Goal: Task Accomplishment & Management: Complete application form

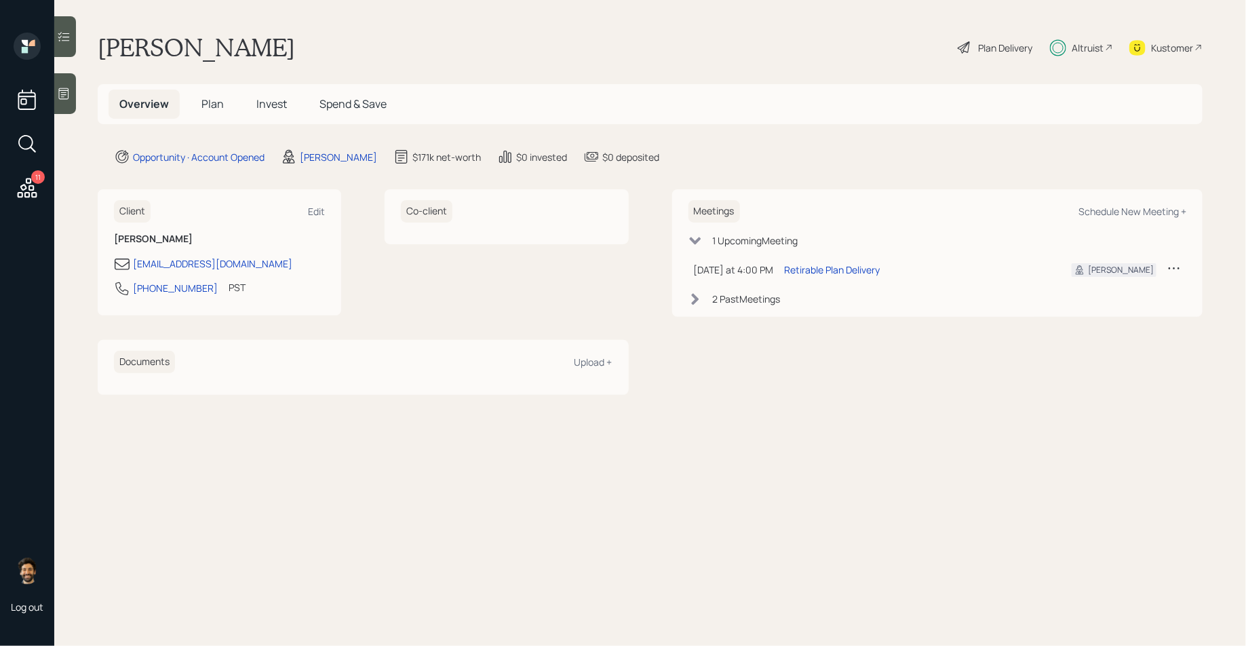
click at [1097, 52] on div "Altruist" at bounding box center [1087, 48] width 32 height 14
click at [269, 95] on h5 "Invest" at bounding box center [271, 104] width 52 height 29
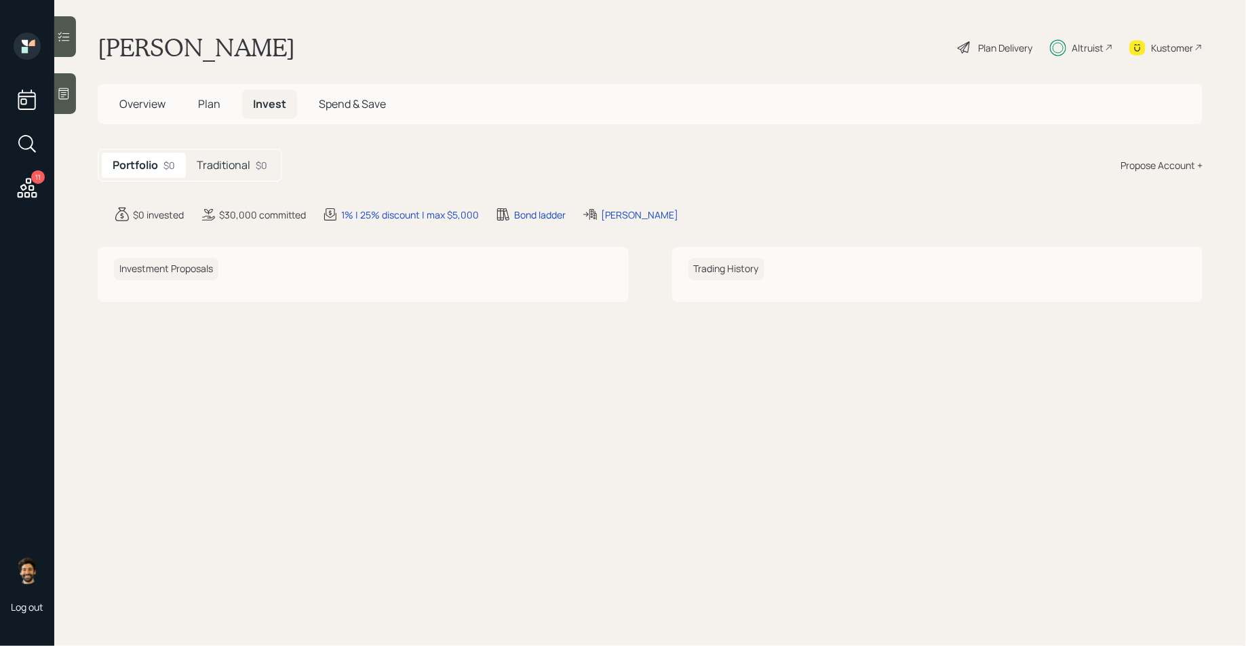
click at [247, 163] on h5 "Traditional" at bounding box center [224, 165] width 54 height 13
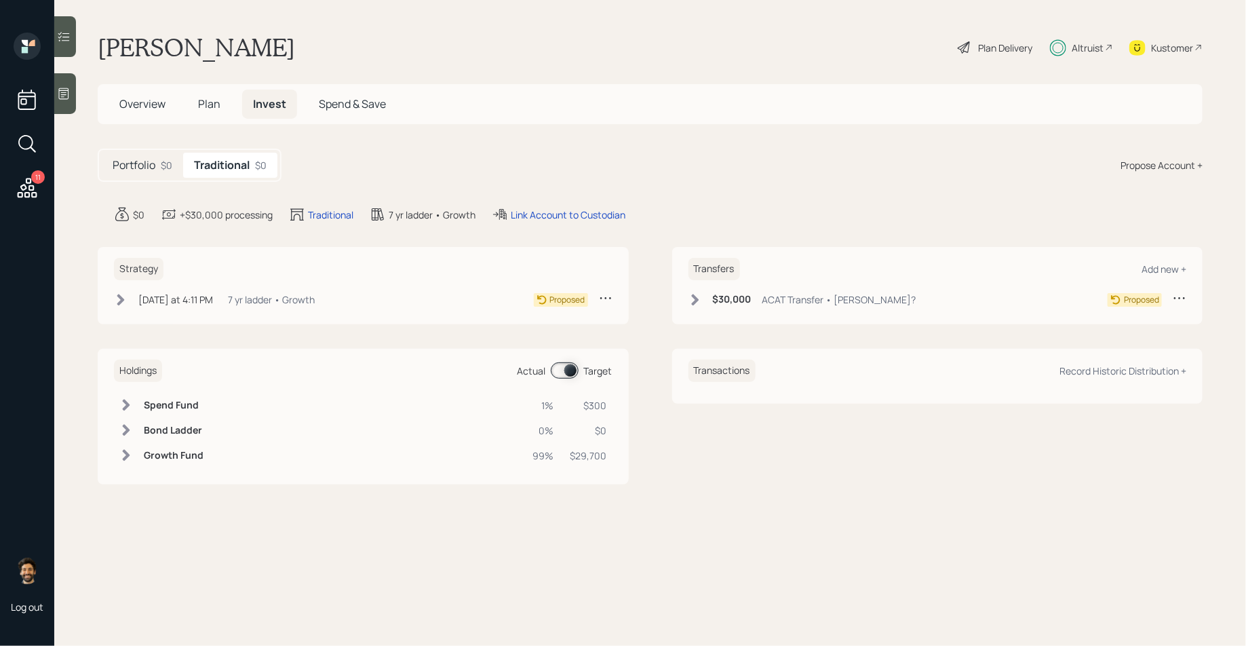
click at [700, 297] on icon at bounding box center [695, 300] width 14 height 14
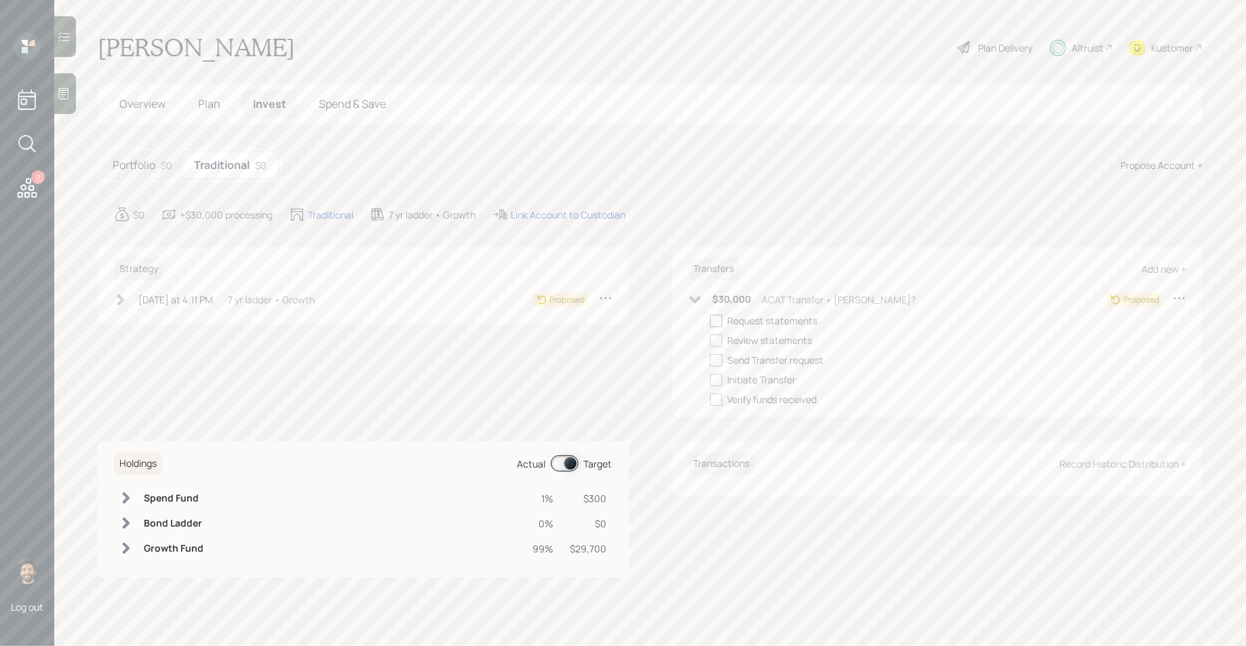
click at [722, 323] on div at bounding box center [716, 321] width 12 height 12
click at [710, 321] on input "checkbox" at bounding box center [709, 320] width 1 height 1
checkbox input "true"
click at [720, 340] on div at bounding box center [716, 340] width 12 height 12
click at [710, 340] on input "checkbox" at bounding box center [709, 340] width 1 height 1
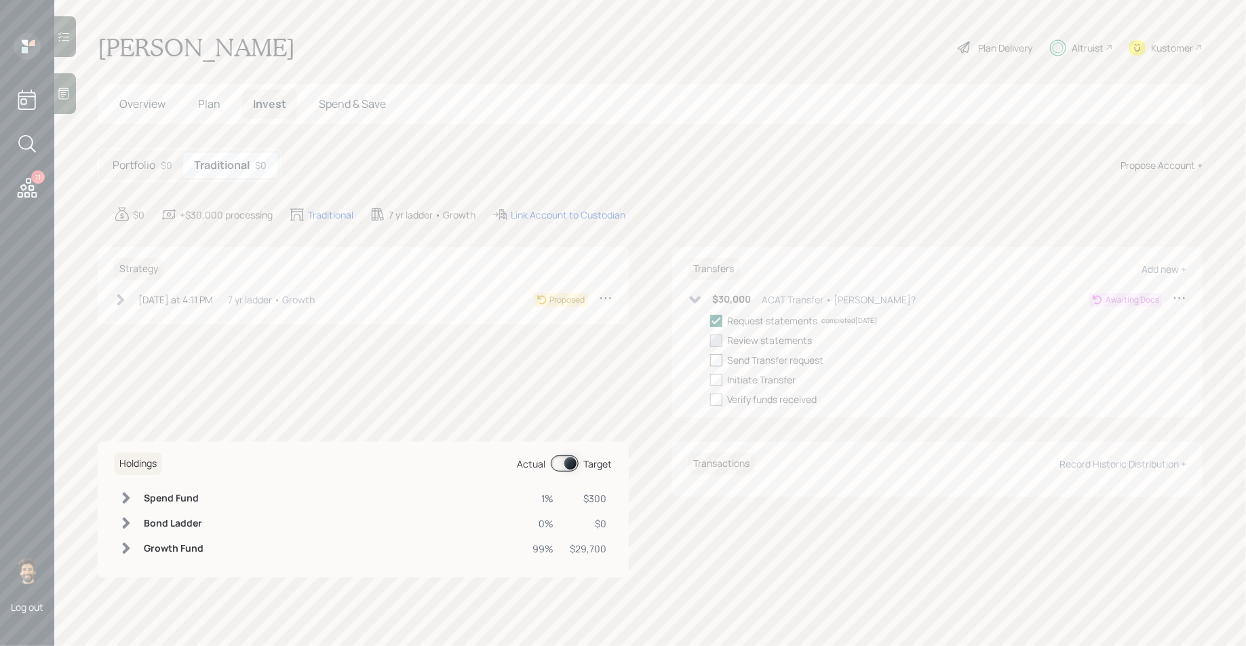
checkbox input "true"
click at [720, 358] on div at bounding box center [716, 360] width 12 height 12
click at [710, 359] on input "checkbox" at bounding box center [709, 359] width 1 height 1
checkbox input "true"
click at [719, 378] on div at bounding box center [716, 380] width 12 height 12
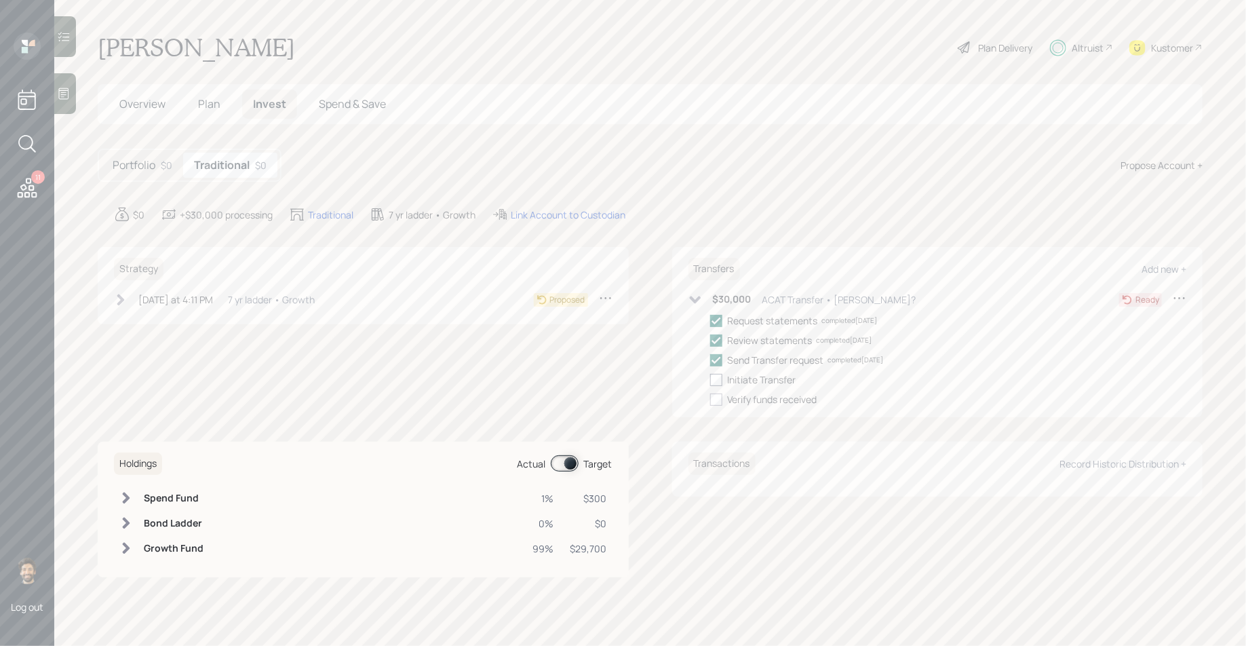
click at [710, 379] on input "checkbox" at bounding box center [709, 379] width 1 height 1
checkbox input "true"
click at [545, 214] on div "Link Account to Custodian" at bounding box center [568, 215] width 115 height 14
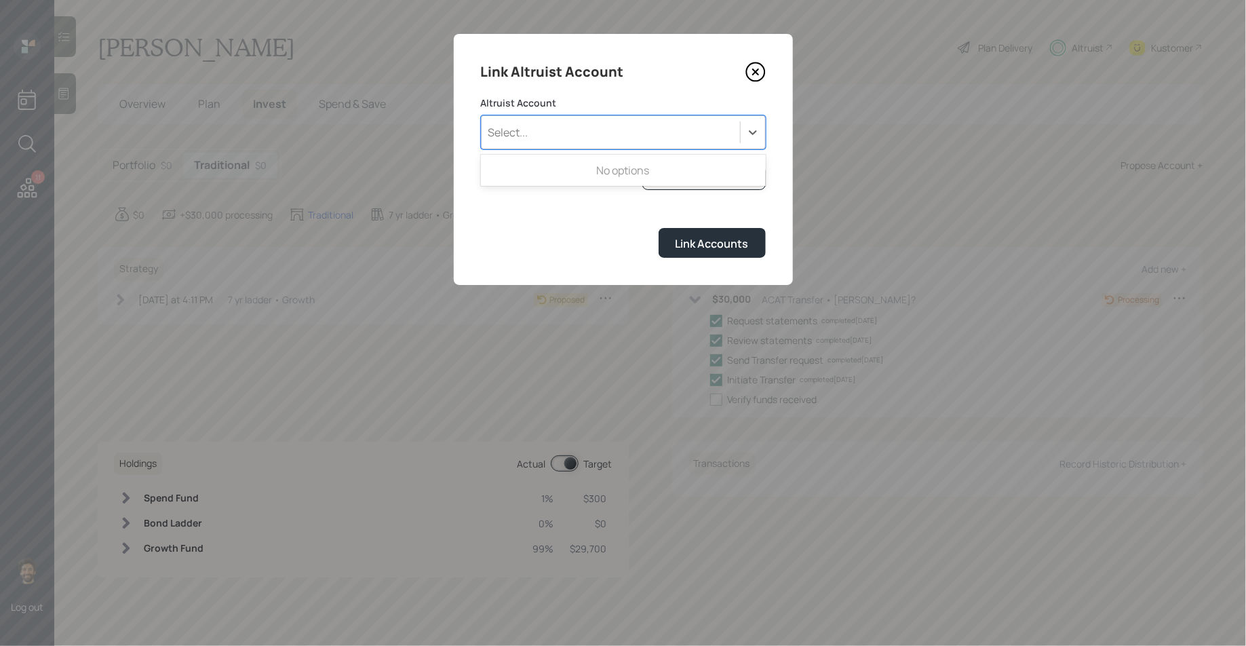
click at [554, 126] on div "Select..." at bounding box center [610, 132] width 258 height 23
click at [583, 106] on label "Altruist Account" at bounding box center [623, 103] width 285 height 14
click at [670, 164] on form "Altruist Account Select... I don't see the account Altruist accounts are synced…" at bounding box center [623, 176] width 285 height 161
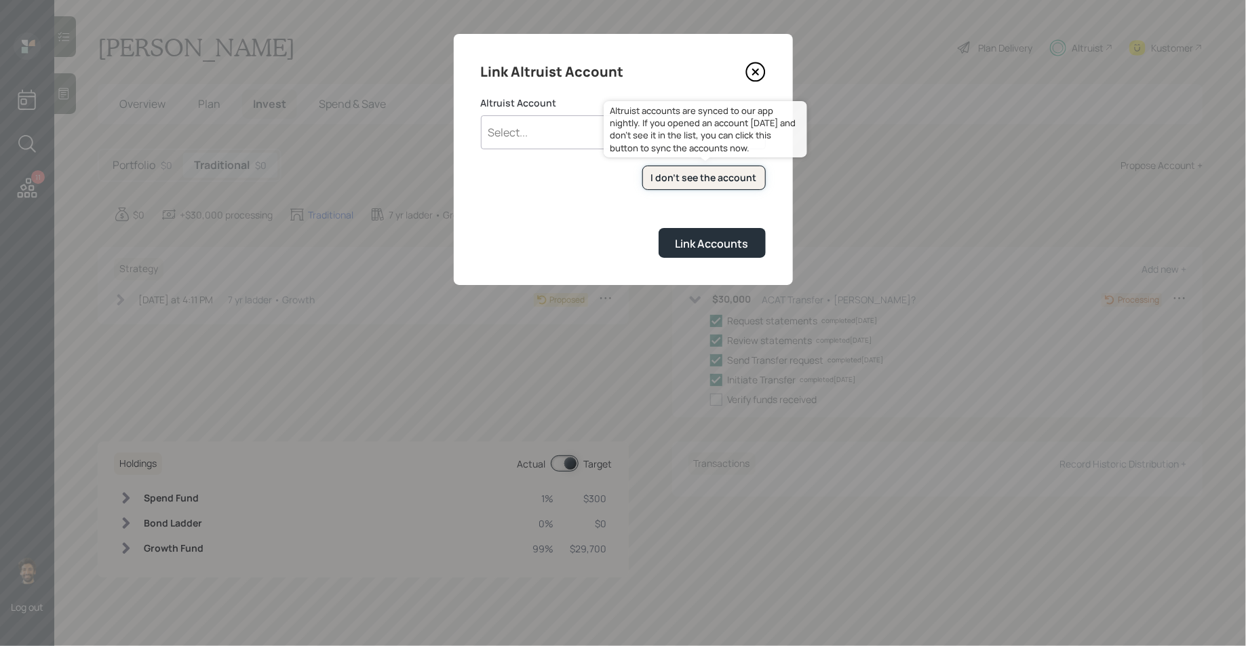
click at [667, 177] on div "I don't see the account" at bounding box center [704, 178] width 106 height 14
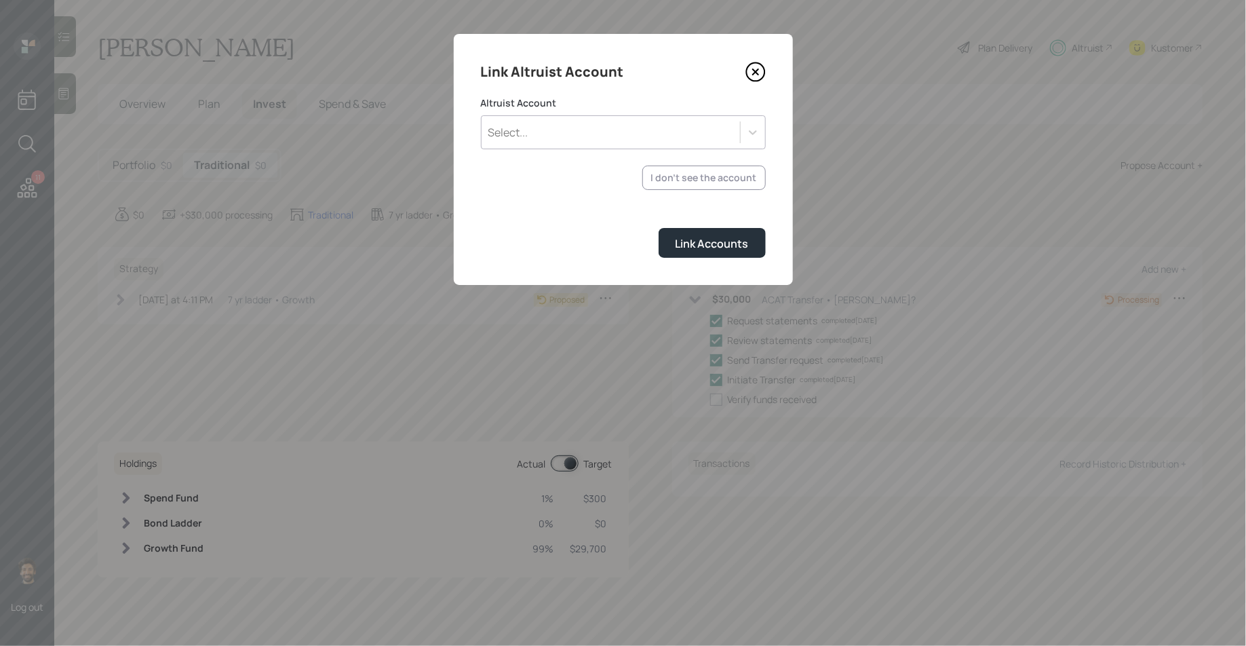
click at [538, 133] on div "Select..." at bounding box center [610, 132] width 258 height 23
click at [616, 125] on div "Select..." at bounding box center [610, 132] width 258 height 23
click at [616, 127] on div "Select..." at bounding box center [610, 132] width 258 height 23
click at [601, 119] on div "Select..." at bounding box center [623, 132] width 285 height 34
click at [606, 127] on div "Select..." at bounding box center [610, 132] width 258 height 23
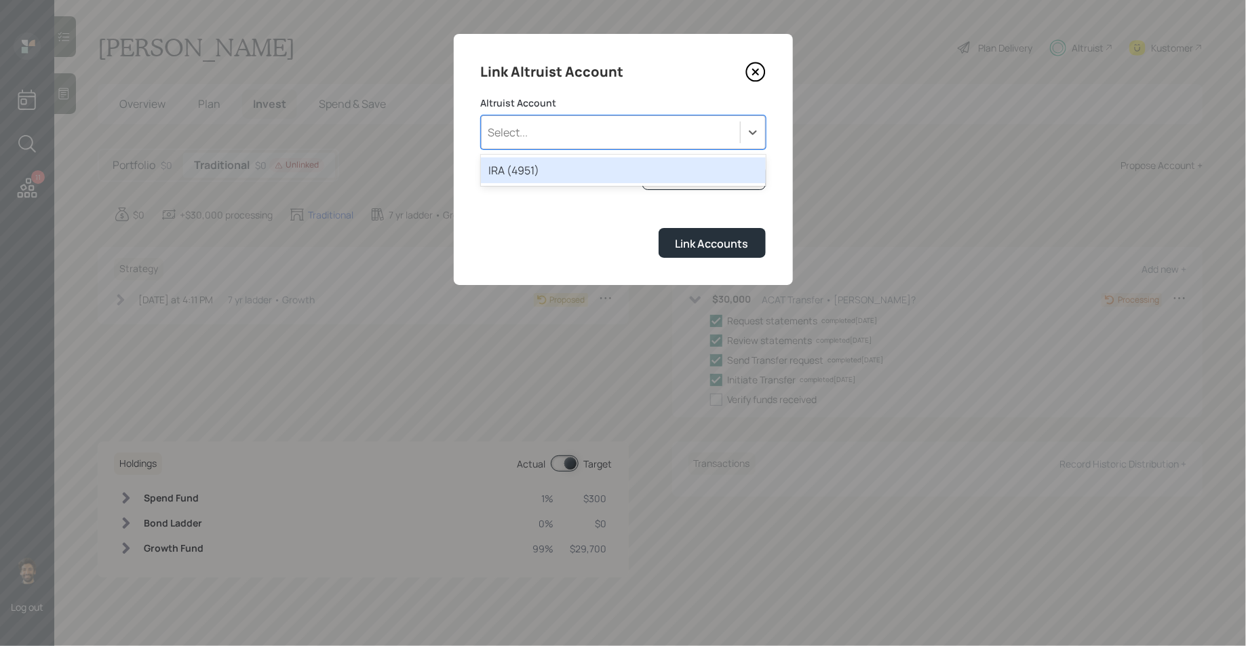
click at [606, 127] on div "Select..." at bounding box center [610, 132] width 258 height 23
click at [596, 127] on div "Select..." at bounding box center [610, 132] width 258 height 23
click at [594, 160] on div "IRA (4951)" at bounding box center [623, 170] width 285 height 26
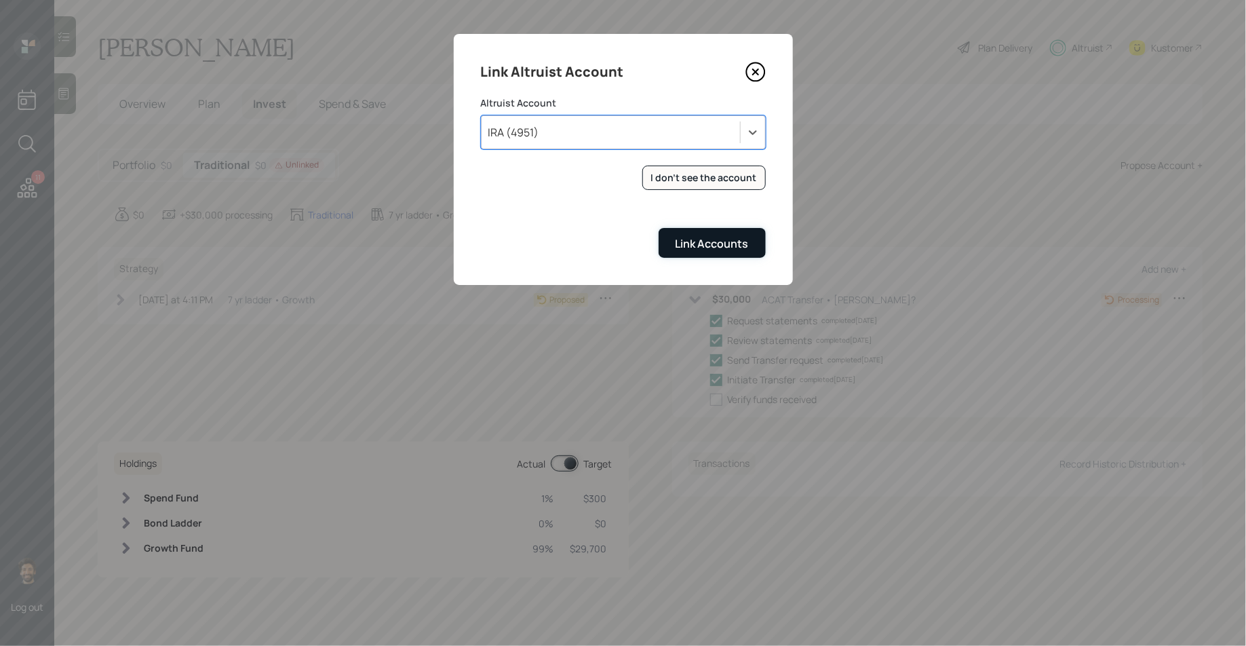
click at [713, 254] on button "Link Accounts" at bounding box center [711, 242] width 107 height 29
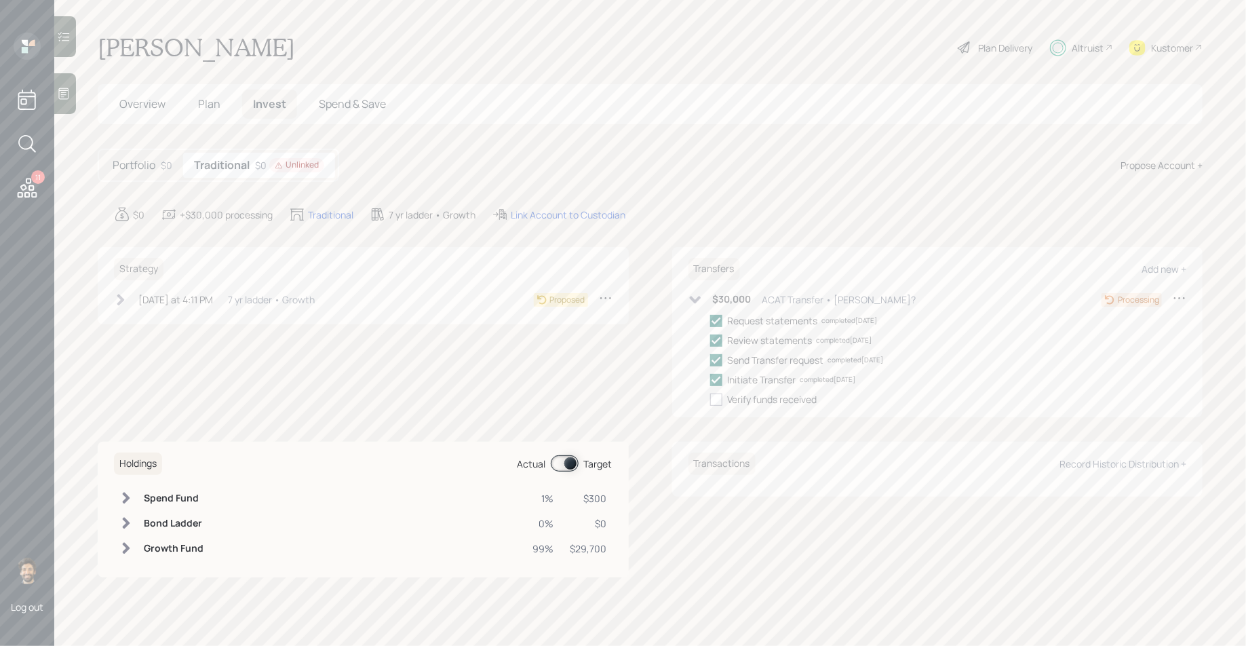
click at [1137, 160] on div "Propose Account +" at bounding box center [1161, 165] width 82 height 14
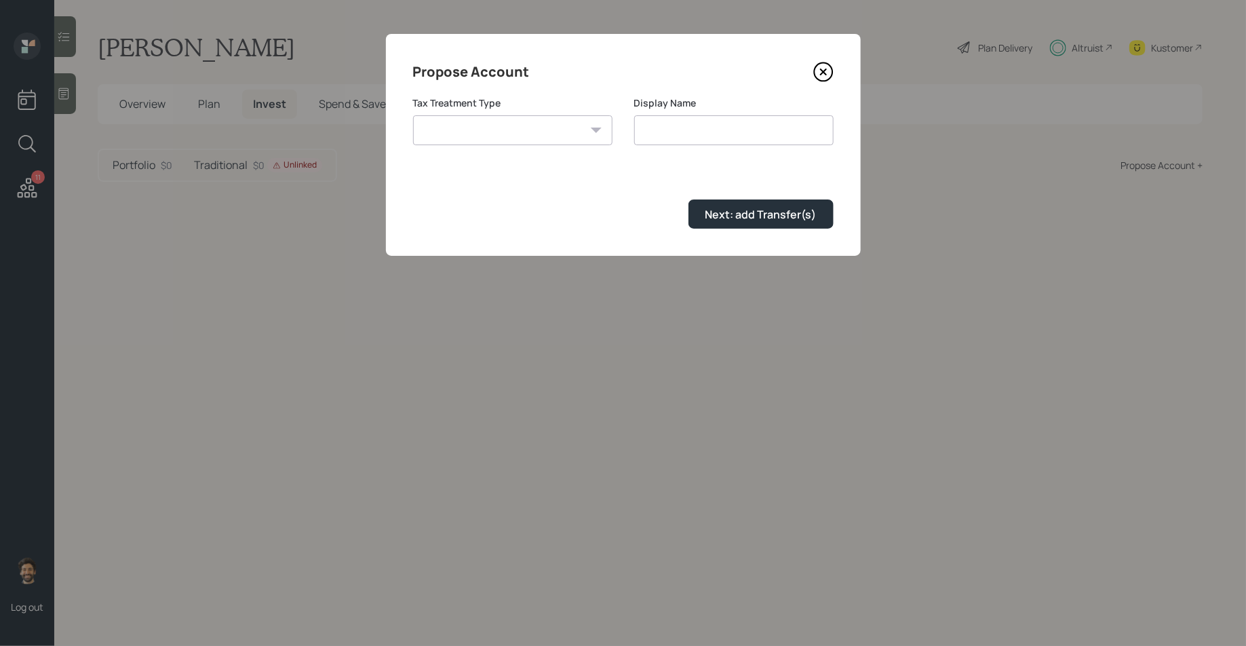
click at [534, 127] on select "Roth Taxable Traditional" at bounding box center [512, 130] width 199 height 30
select select "taxable"
click at [413, 115] on select "Roth Taxable Traditional" at bounding box center [512, 130] width 199 height 30
type input "Taxable"
click at [757, 204] on button "Next: add Transfer(s)" at bounding box center [760, 213] width 145 height 29
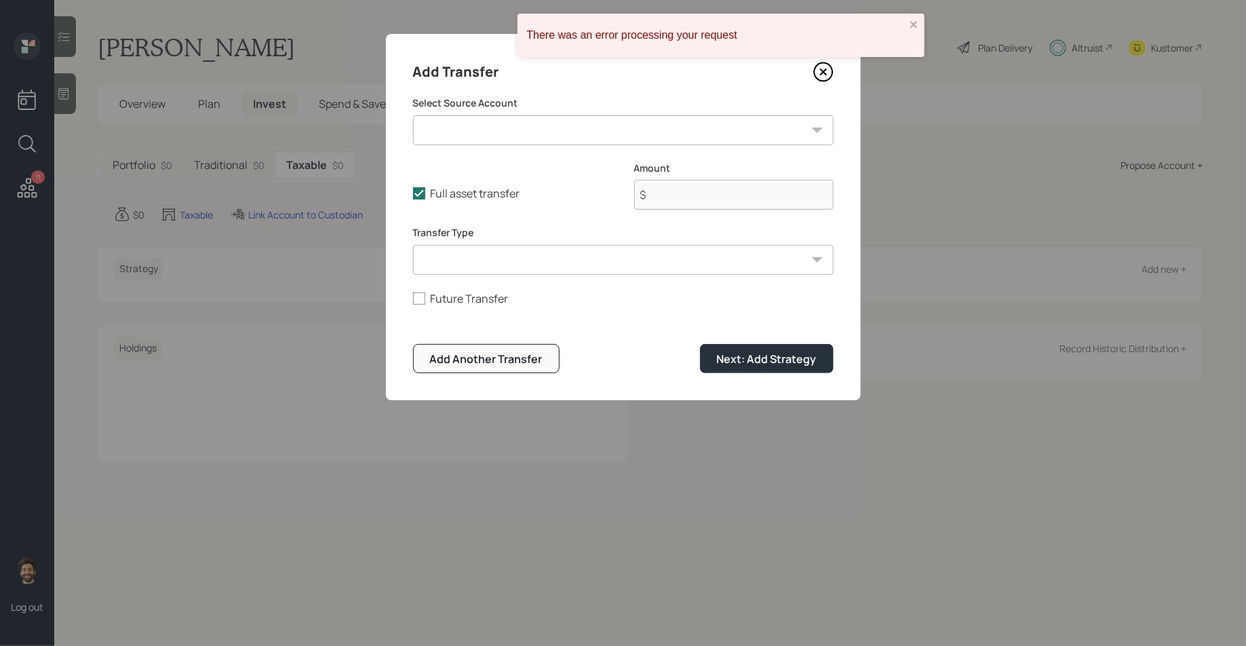
click at [490, 132] on select "LPL ($30,000 | Taxable Investment) Schwab IRA? ($30,000 | IRA) Checking / Savin…" at bounding box center [623, 130] width 420 height 30
select select "fc0916d9-8049-448f-bb7b-77e974084f53"
click at [413, 115] on select "LPL ($30,000 | Taxable Investment) Schwab IRA? ($30,000 | IRA) Checking / Savin…" at bounding box center [623, 130] width 420 height 30
type input "$ 30,000"
click at [559, 245] on select "ACAT Transfer Non ACAT Transfer Capitalize Rollover Rollover Deposit" at bounding box center [623, 260] width 420 height 30
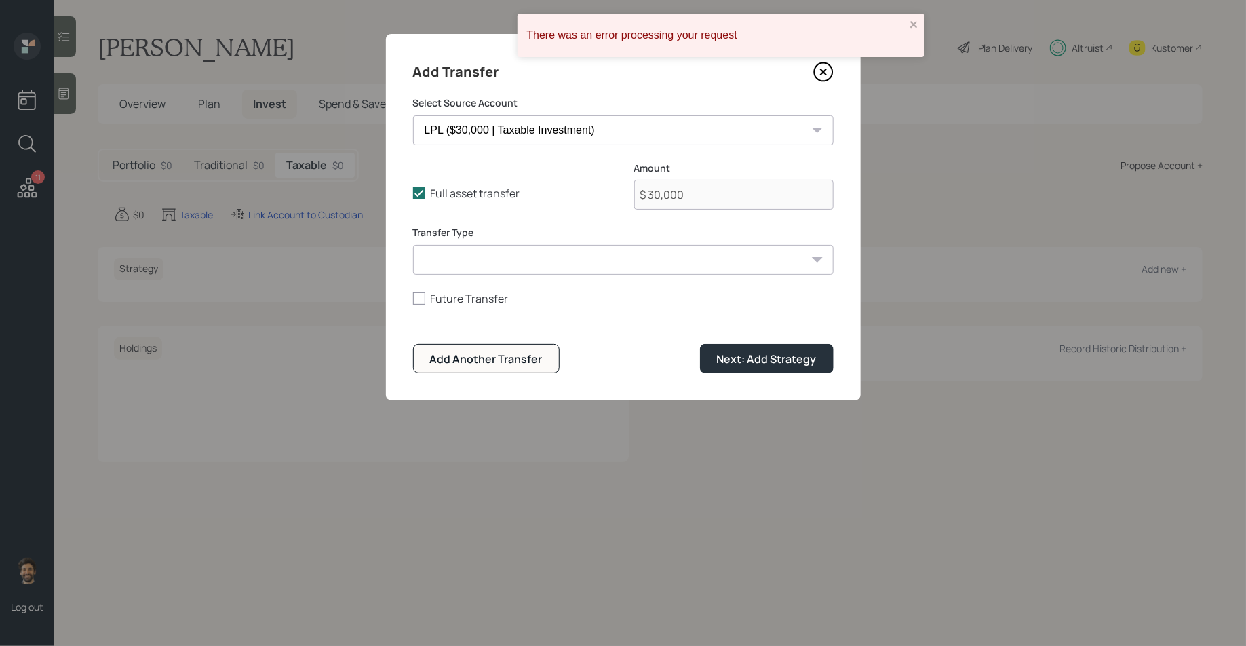
select select "acat_transfer"
click at [413, 245] on select "ACAT Transfer Non ACAT Transfer Capitalize Rollover Rollover Deposit" at bounding box center [623, 260] width 420 height 30
click at [736, 359] on div "Next: Add Strategy" at bounding box center [767, 358] width 100 height 15
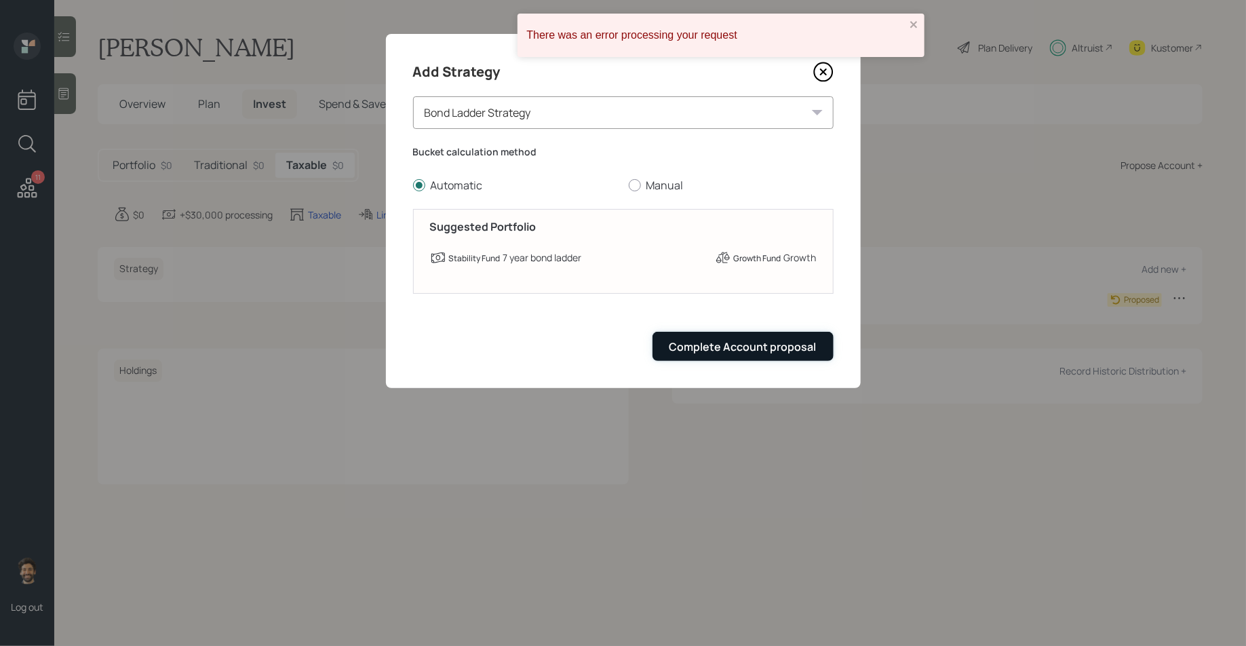
click at [682, 357] on button "Complete Account proposal" at bounding box center [742, 346] width 181 height 29
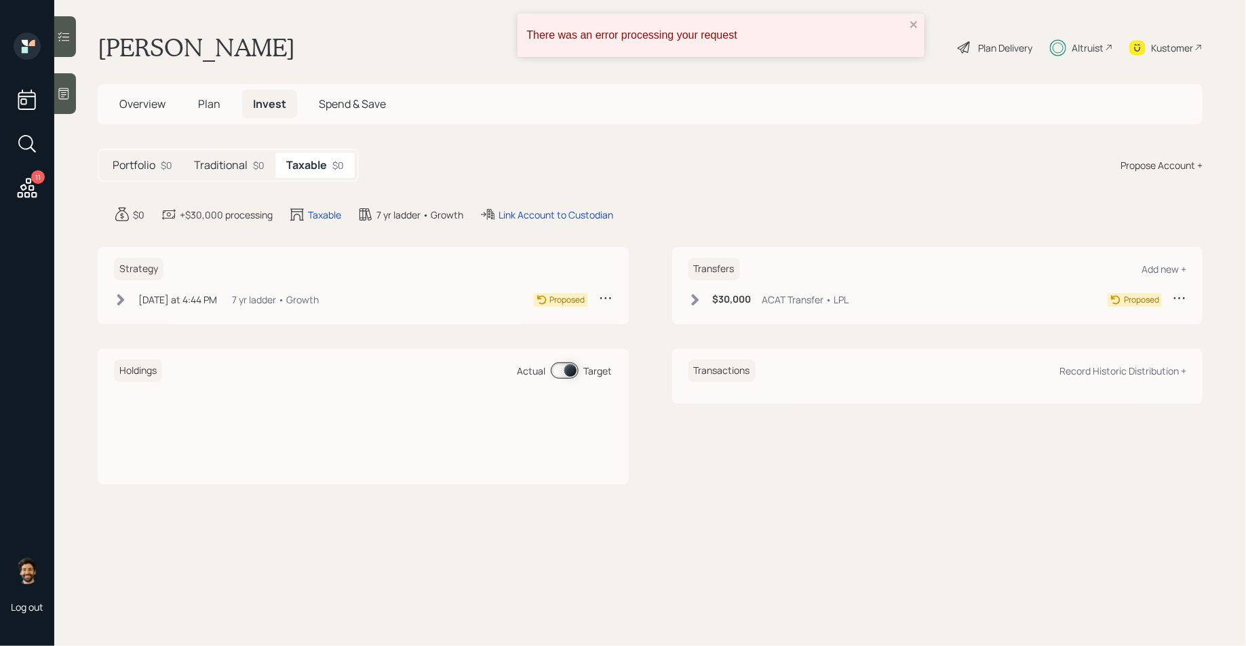
click at [1180, 299] on icon at bounding box center [1179, 298] width 14 height 14
click at [1103, 321] on div "Edit transfer" at bounding box center [1137, 323] width 98 height 13
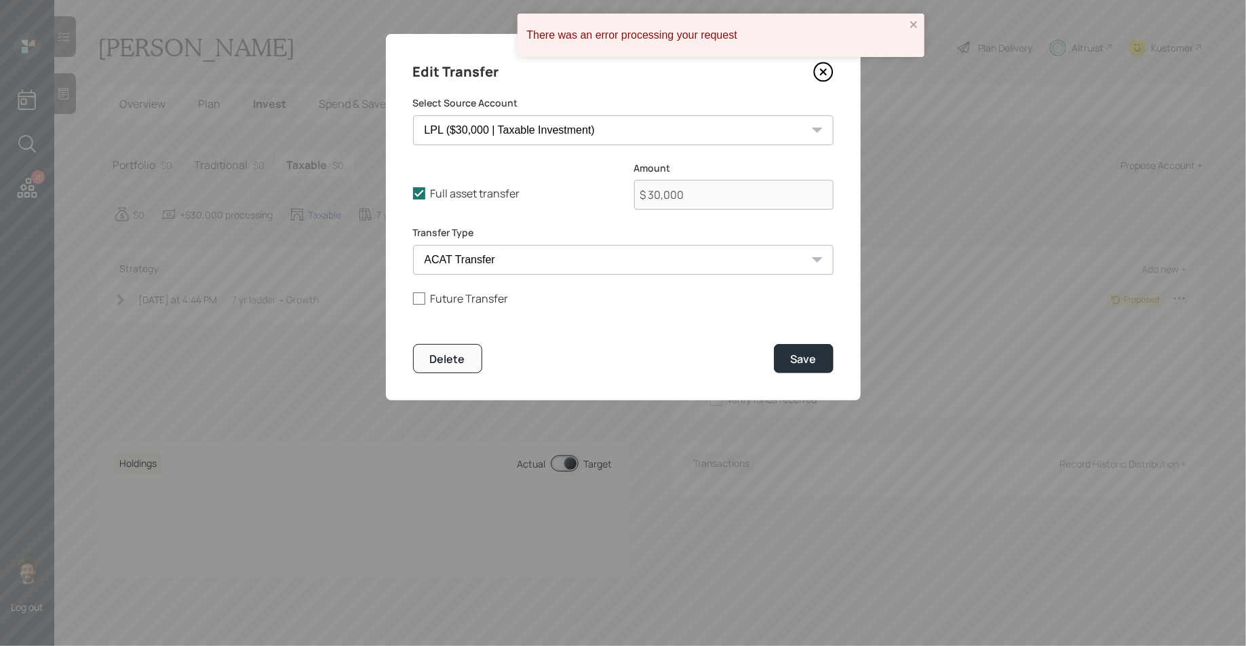
click at [462, 297] on label "Future Transfer" at bounding box center [623, 298] width 420 height 15
click at [413, 298] on input "Future Transfer" at bounding box center [412, 298] width 1 height 1
checkbox input "true"
select select "10"
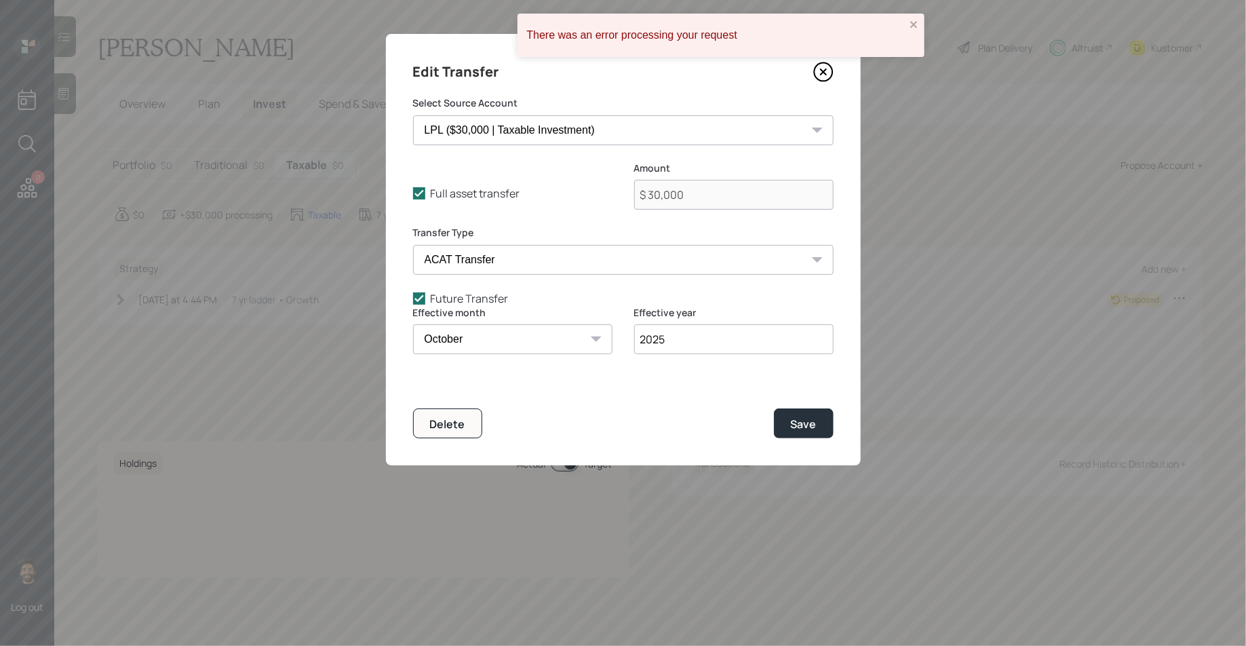
click at [686, 336] on input "2025" at bounding box center [733, 339] width 199 height 30
type input "2026"
click at [815, 418] on div "Save" at bounding box center [804, 423] width 26 height 15
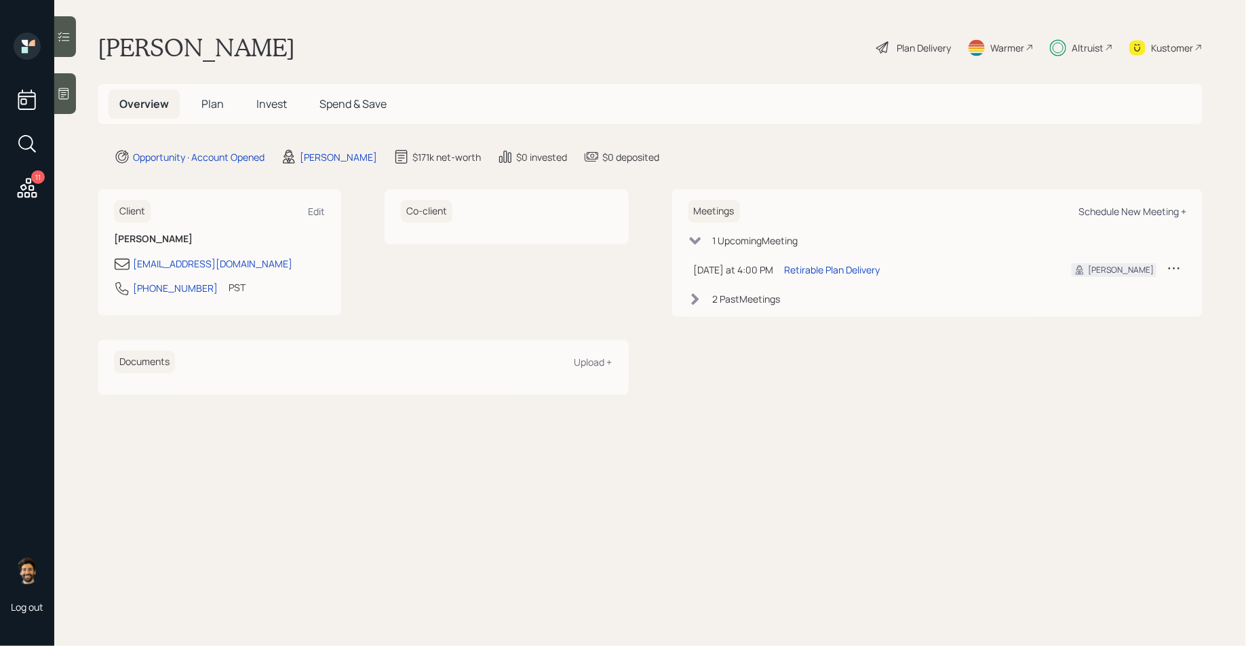
click at [1117, 217] on div "Schedule New Meeting +" at bounding box center [1132, 211] width 108 height 13
select select "f14b762f-c7c2-4b89-9227-8fa891345eea"
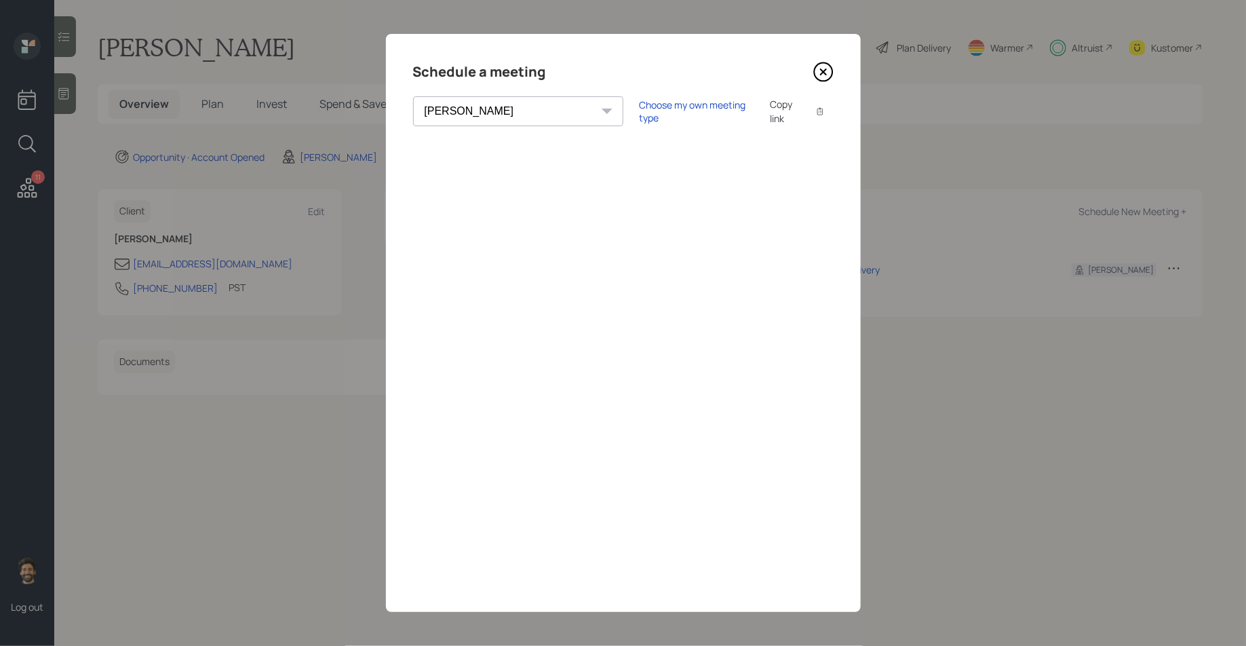
click at [822, 68] on icon at bounding box center [823, 72] width 20 height 20
